Goal: Navigation & Orientation: Find specific page/section

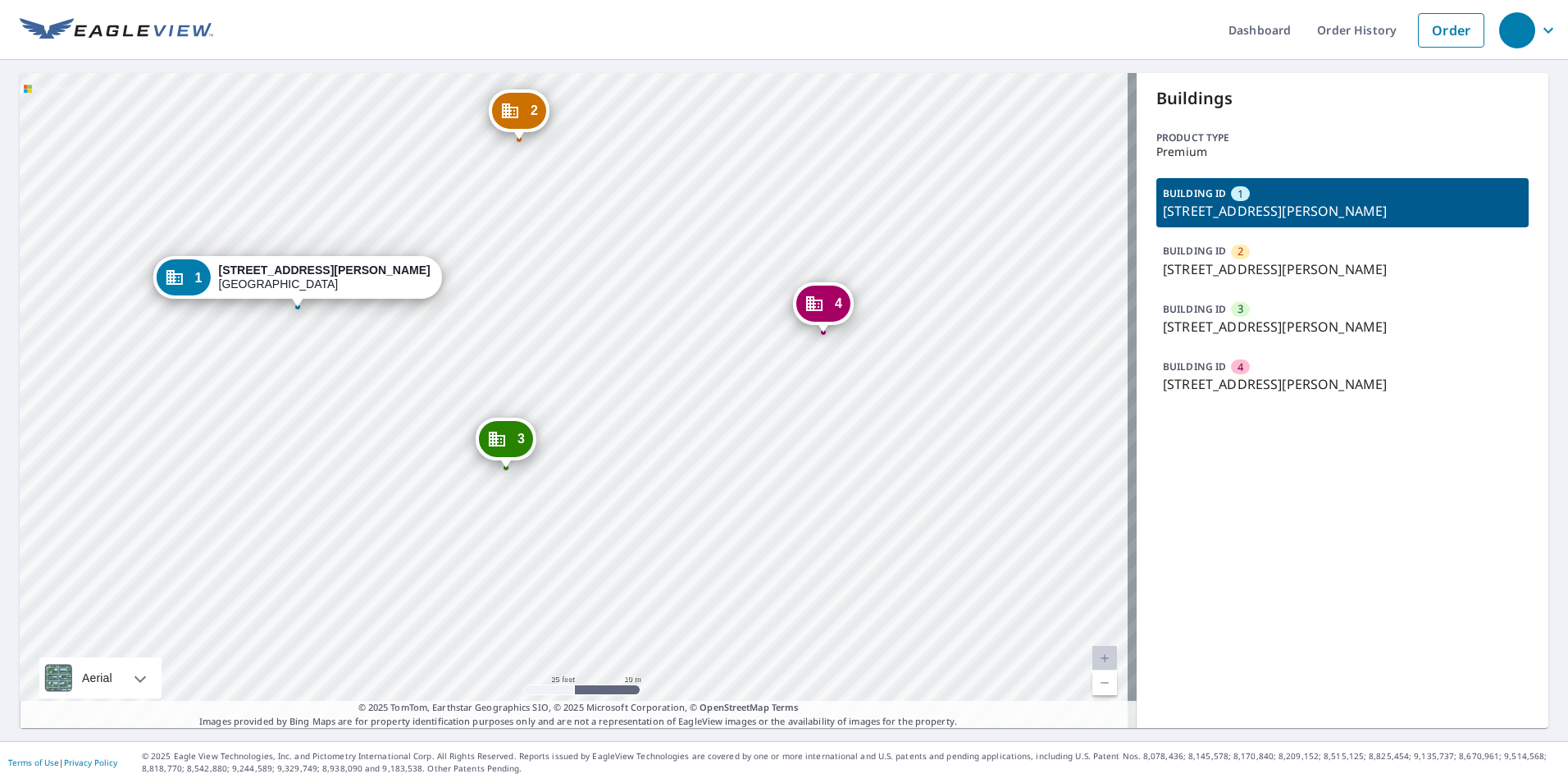
drag, startPoint x: 745, startPoint y: 396, endPoint x: 622, endPoint y: 332, distance: 138.7
click at [622, 332] on div "2 [STREET_ADDRESS][PERSON_NAME] 3 [STREET_ADDRESS][PERSON_NAME] 4 [STREET_ADDRE…" at bounding box center [577, 400] width 1116 height 655
click at [1278, 350] on div "BUILDING ID 1 [STREET_ADDRESS][PERSON_NAME] BUILDING ID 2 [STREET_ADDRESS][PERS…" at bounding box center [1342, 289] width 372 height 222
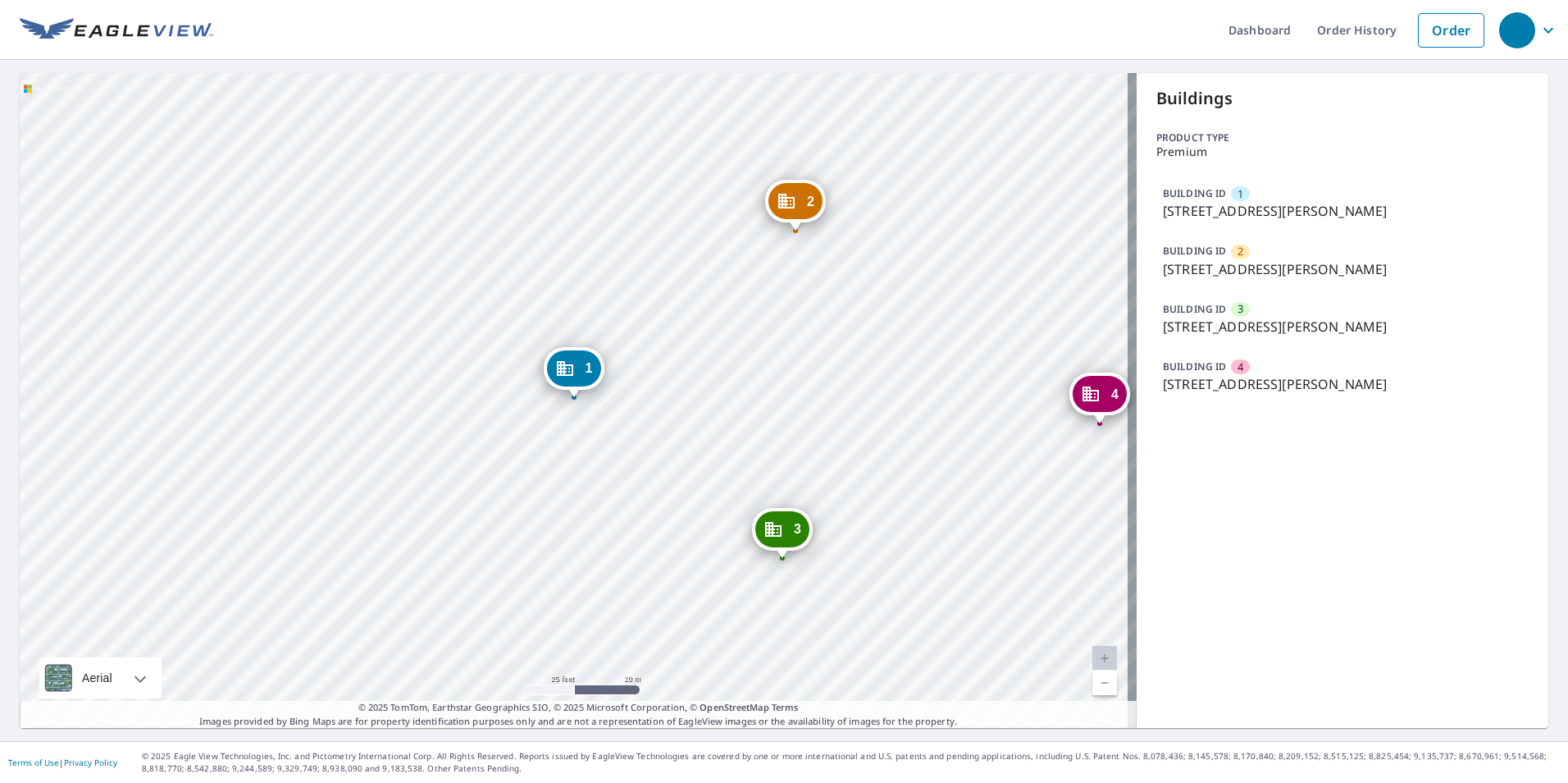
click at [1257, 293] on div "BUILDING ID 3 [STREET_ADDRESS][PERSON_NAME]" at bounding box center [1342, 318] width 372 height 50
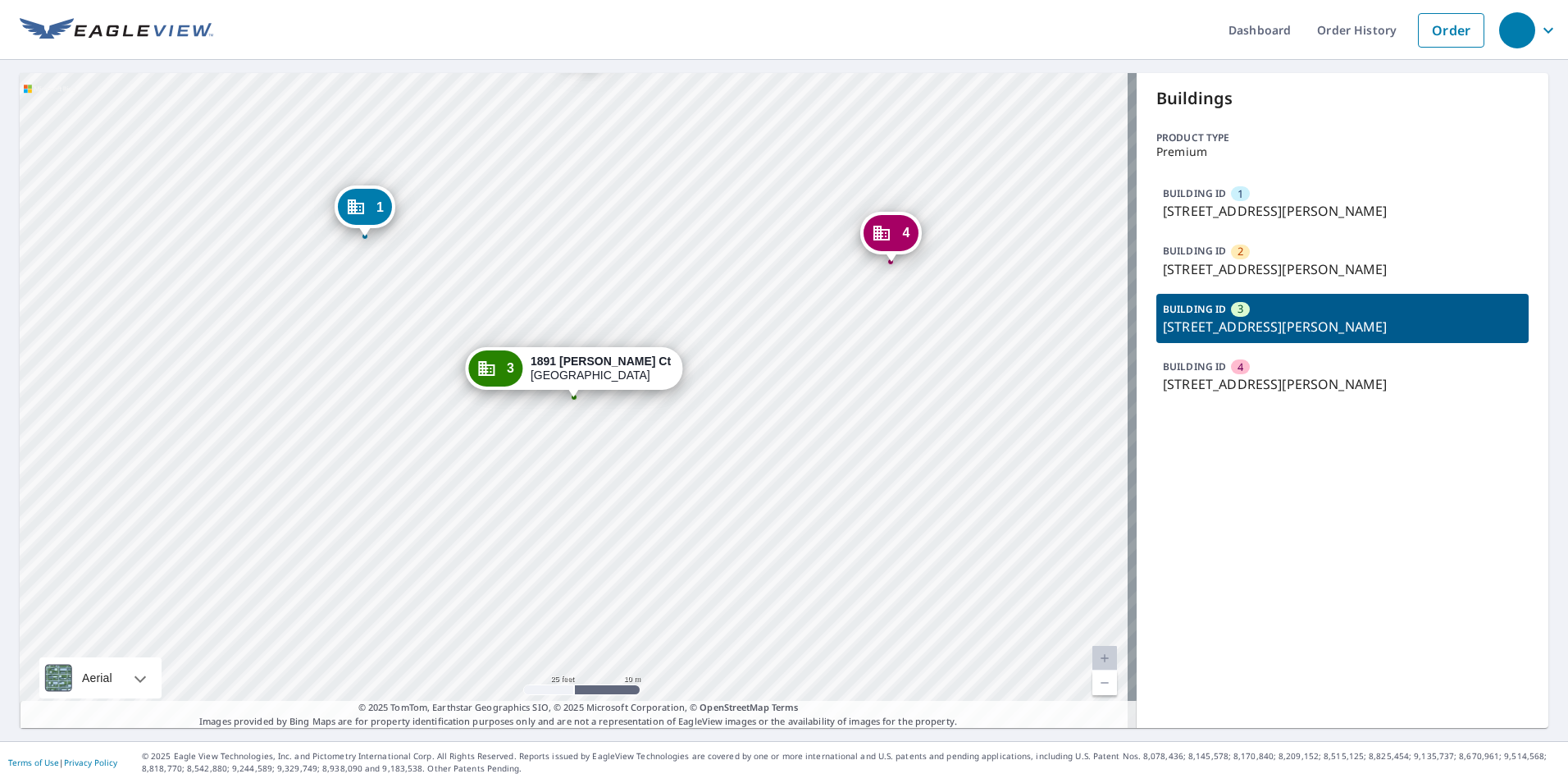
drag, startPoint x: 1303, startPoint y: 372, endPoint x: 1332, endPoint y: 383, distance: 31.0
click at [1302, 372] on div "BUILDING ID 4 [STREET_ADDRESS][PERSON_NAME]" at bounding box center [1342, 376] width 372 height 50
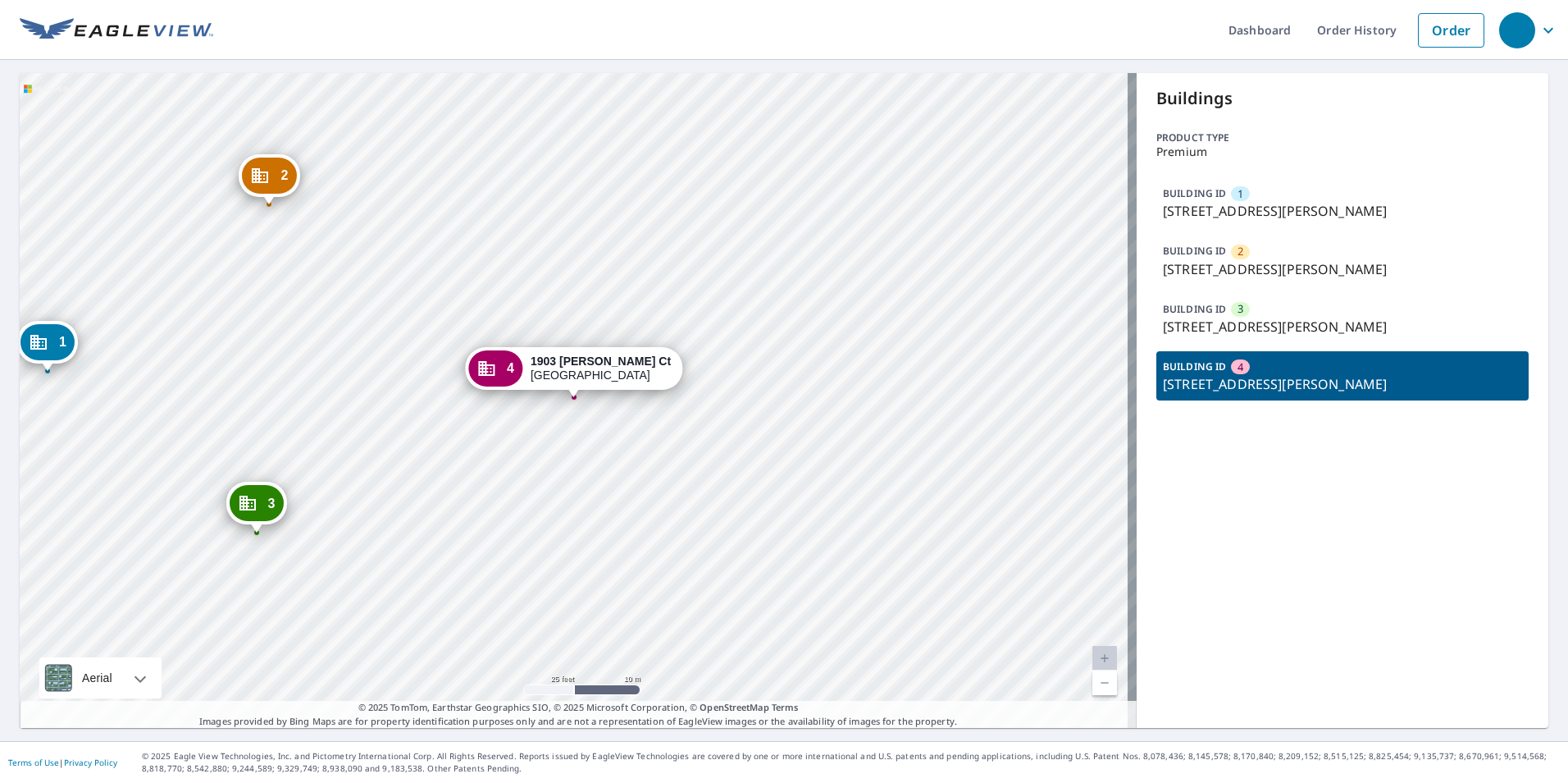
drag, startPoint x: 1452, startPoint y: 575, endPoint x: 1436, endPoint y: 557, distance: 24.1
click at [1436, 557] on div "Buildings Product type Premium BUILDING ID 1 [STREET_ADDRESS][PERSON_NAME] BUIL…" at bounding box center [1342, 400] width 412 height 655
